Goal: Information Seeking & Learning: Learn about a topic

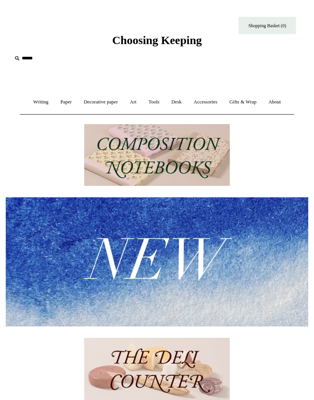
click at [64, 104] on link "Paper +" at bounding box center [66, 102] width 22 height 20
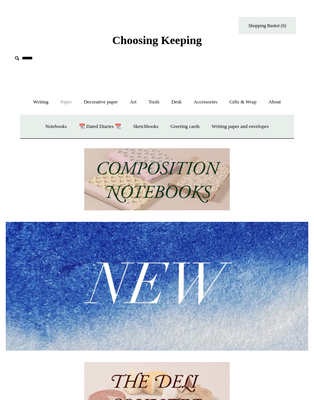
click at [243, 126] on link "Writing paper and envelopes +" at bounding box center [241, 126] width 68 height 20
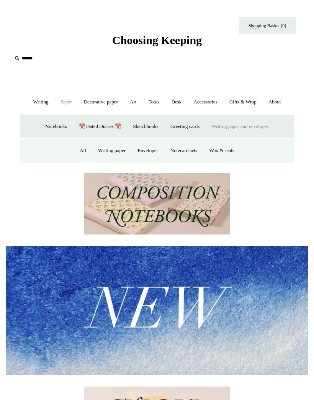
click at [192, 155] on link "Notecard sets" at bounding box center [184, 151] width 38 height 20
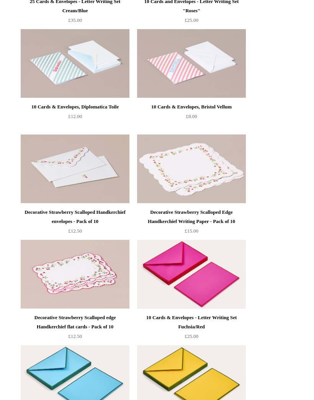
scroll to position [514, 0]
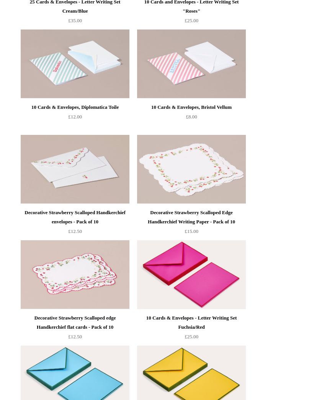
click at [232, 163] on img at bounding box center [191, 169] width 109 height 69
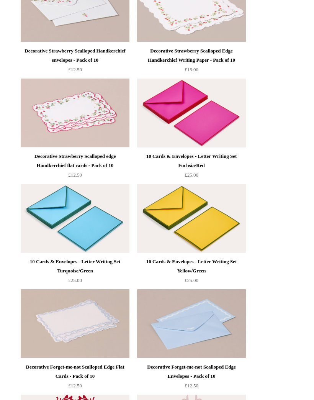
scroll to position [689, 0]
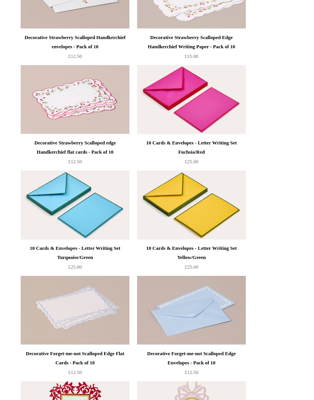
click at [213, 105] on img at bounding box center [191, 99] width 109 height 69
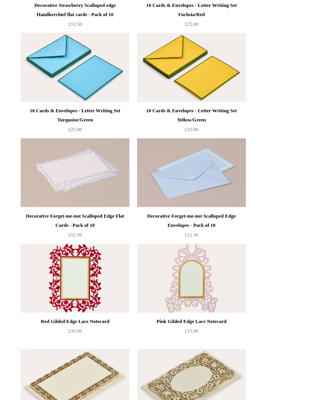
scroll to position [814, 0]
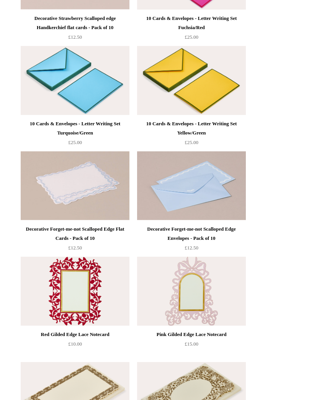
click at [233, 185] on img at bounding box center [191, 185] width 109 height 69
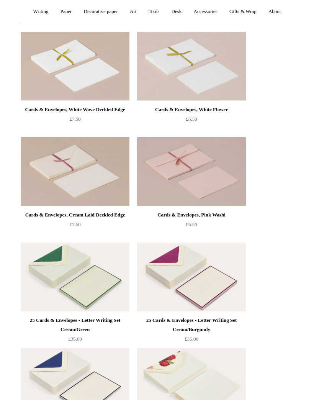
scroll to position [0, 0]
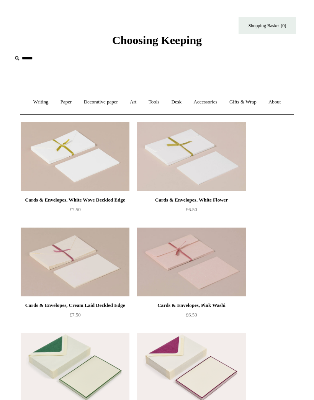
click at [86, 100] on link "Decorative paper +" at bounding box center [101, 102] width 45 height 20
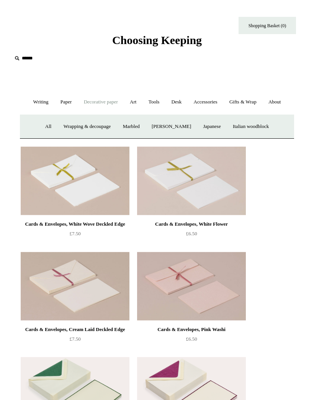
click at [186, 122] on link "[PERSON_NAME]" at bounding box center [171, 126] width 50 height 20
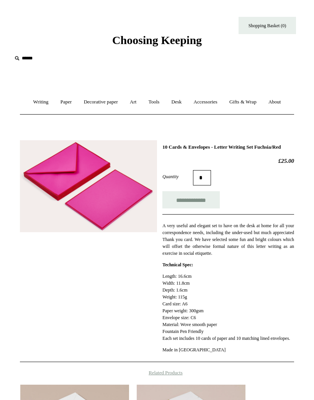
click at [206, 208] on input "**********" at bounding box center [190, 199] width 57 height 17
type input "**********"
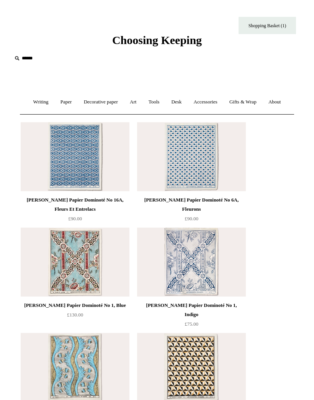
click at [63, 100] on link "Paper +" at bounding box center [66, 102] width 22 height 20
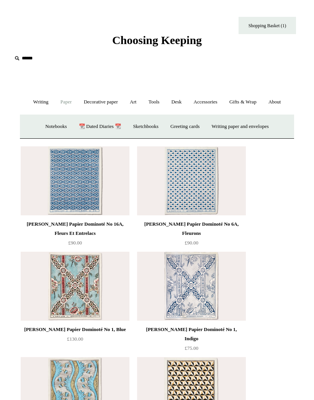
click at [198, 126] on link "Greeting cards +" at bounding box center [185, 126] width 40 height 20
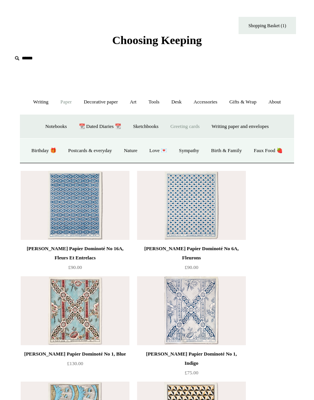
click at [107, 145] on link "Postcards & everyday" at bounding box center [90, 151] width 54 height 20
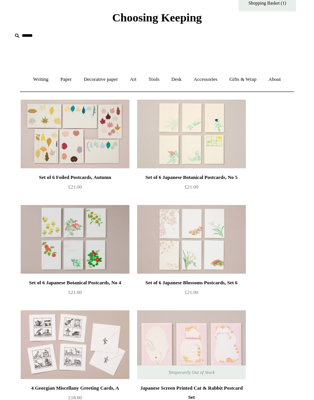
scroll to position [23, 0]
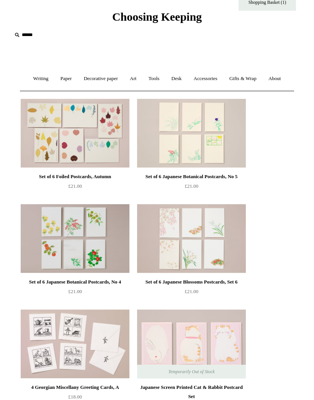
click at [62, 79] on link "Paper +" at bounding box center [66, 79] width 22 height 20
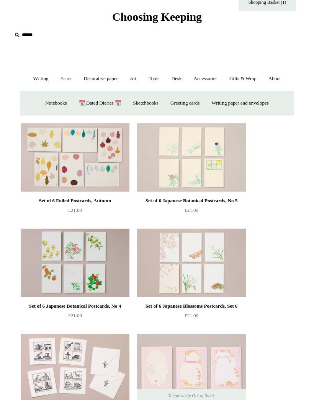
click at [62, 77] on link "Paper -" at bounding box center [66, 79] width 22 height 20
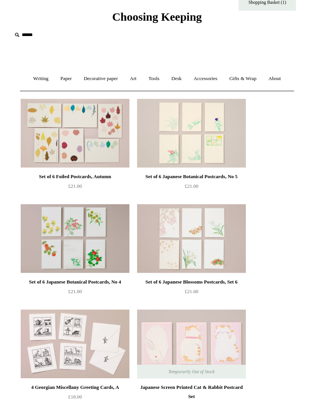
click at [60, 79] on link "Paper +" at bounding box center [66, 79] width 22 height 20
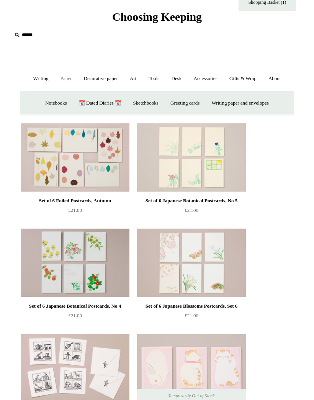
click at [194, 102] on link "Greeting cards +" at bounding box center [185, 103] width 40 height 20
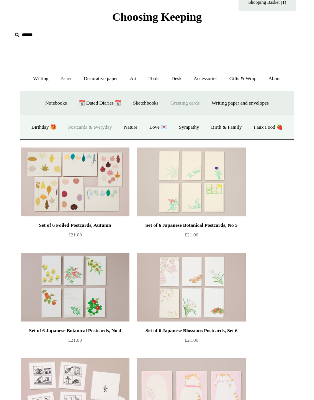
click at [143, 125] on link "Nature" at bounding box center [130, 127] width 24 height 20
